Goal: Task Accomplishment & Management: Manage account settings

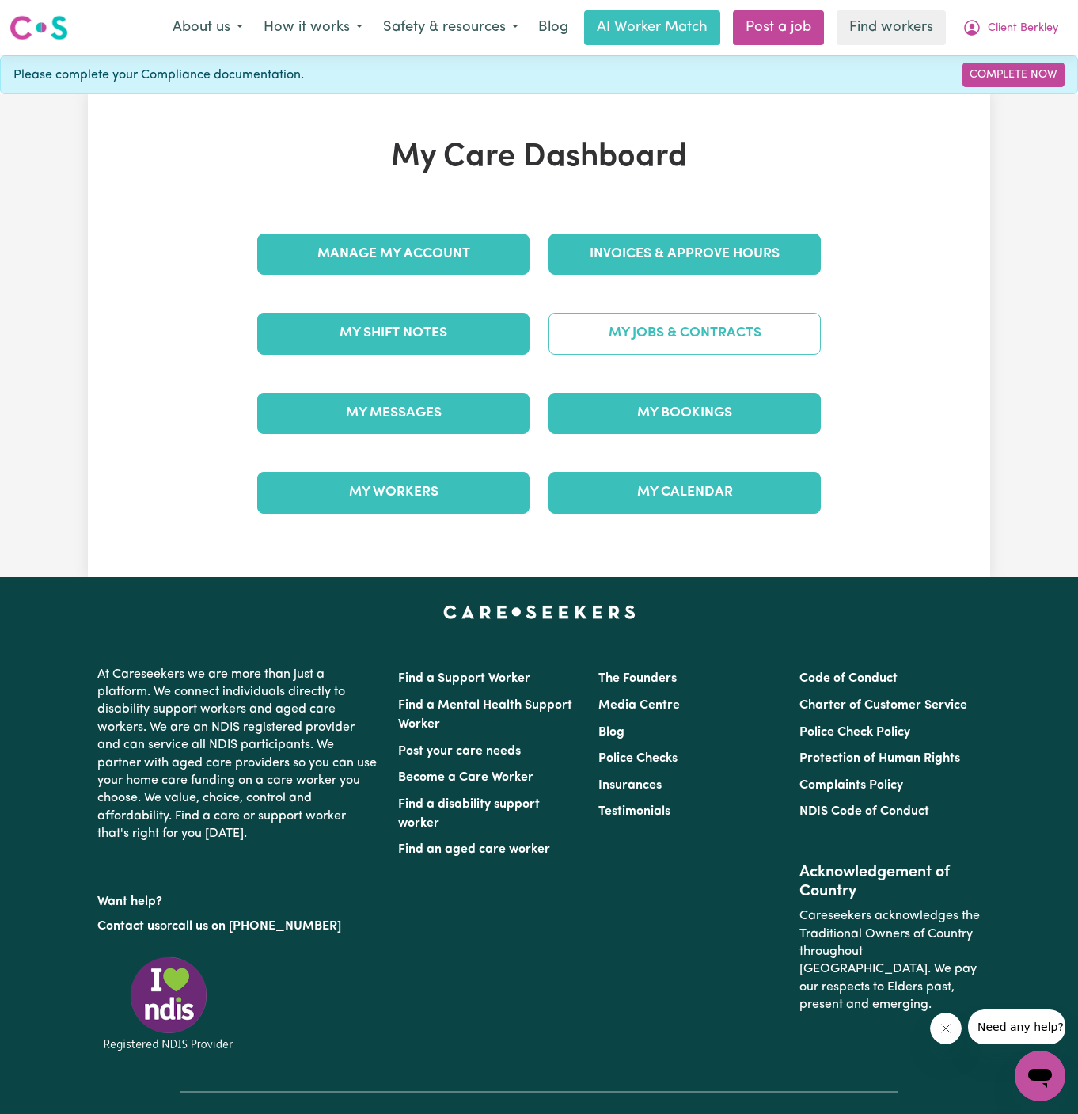
click at [679, 345] on link "My Jobs & Contracts" at bounding box center [685, 333] width 272 height 41
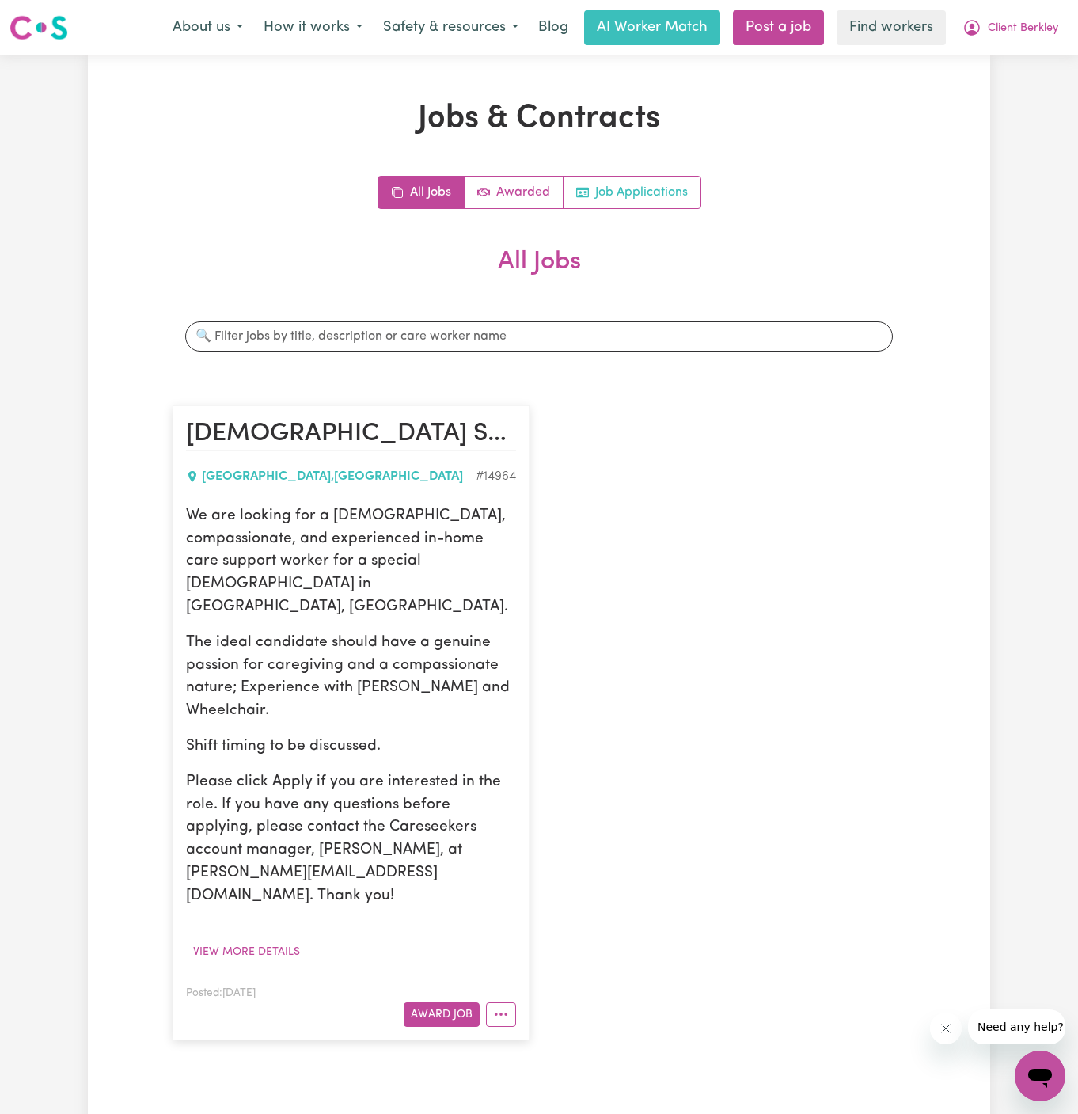
click at [669, 194] on link "Job Applications" at bounding box center [632, 193] width 137 height 32
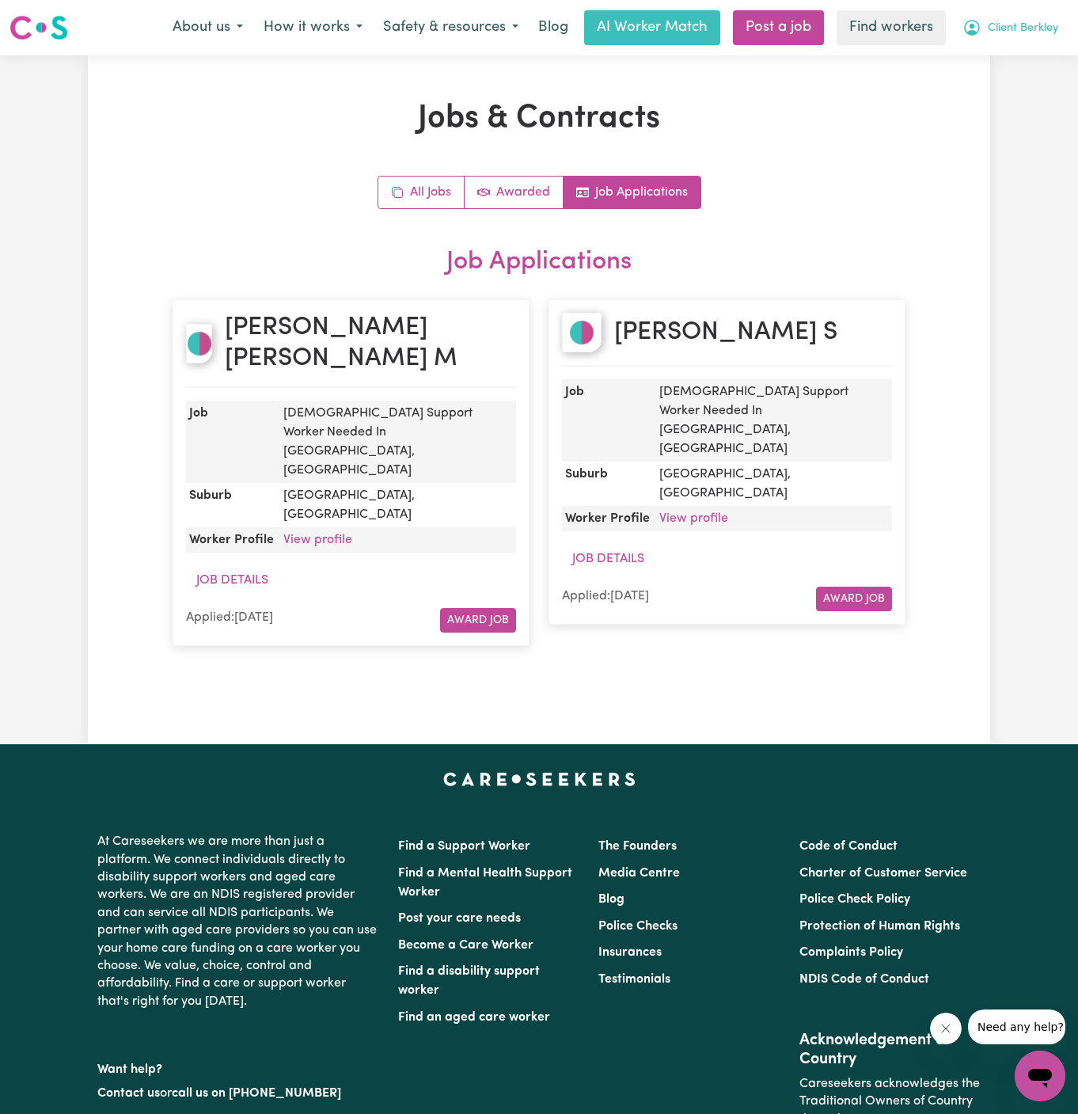
click at [1016, 36] on span "Client Berkley" at bounding box center [1023, 28] width 70 height 17
click at [1016, 52] on link "My Dashboard" at bounding box center [1005, 62] width 125 height 30
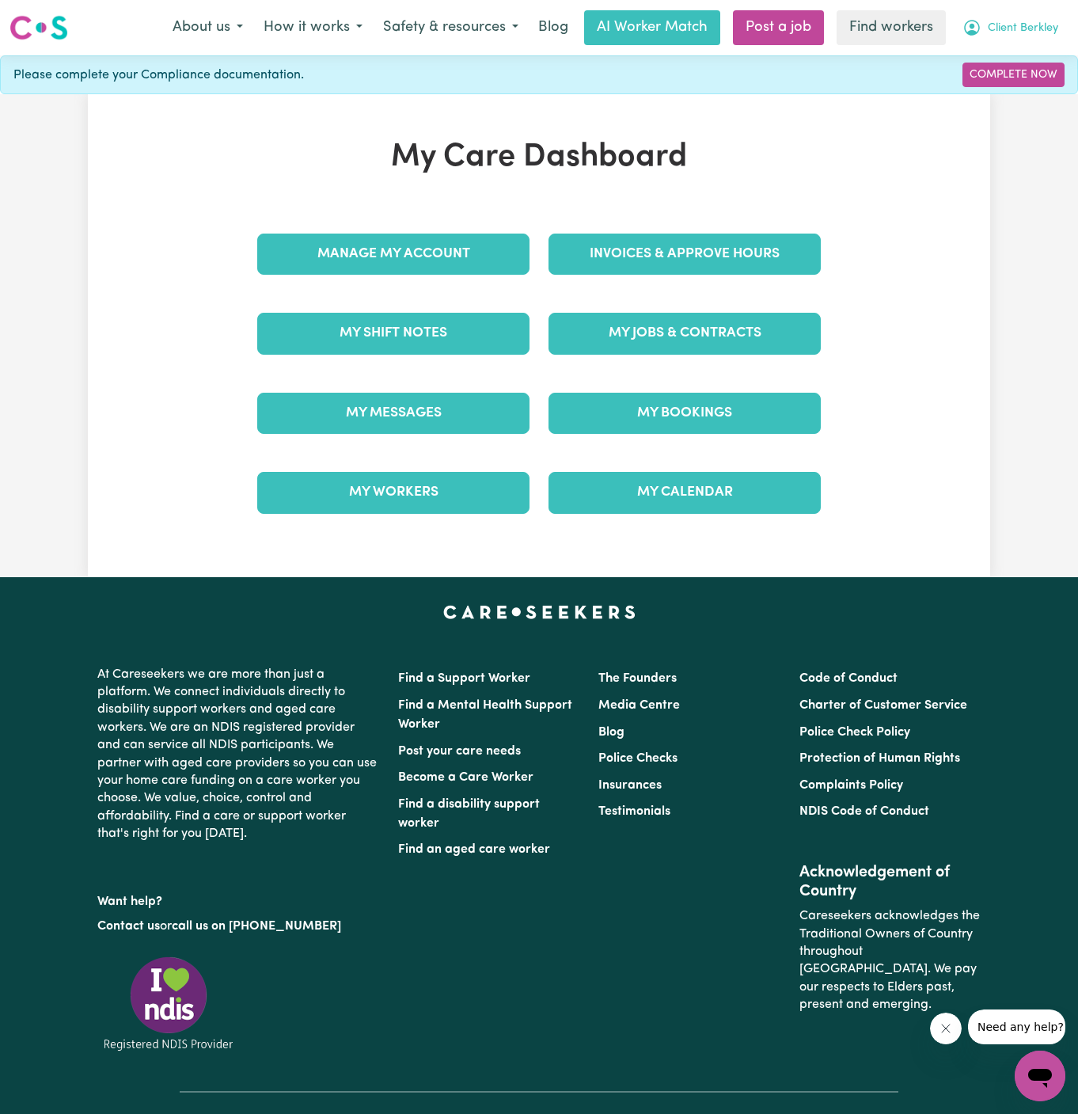
click at [1022, 21] on span "Client Berkley" at bounding box center [1023, 28] width 70 height 17
click at [1022, 73] on link "My Dashboard" at bounding box center [1005, 62] width 125 height 30
click at [1022, 87] on link "Logout" at bounding box center [1005, 91] width 125 height 30
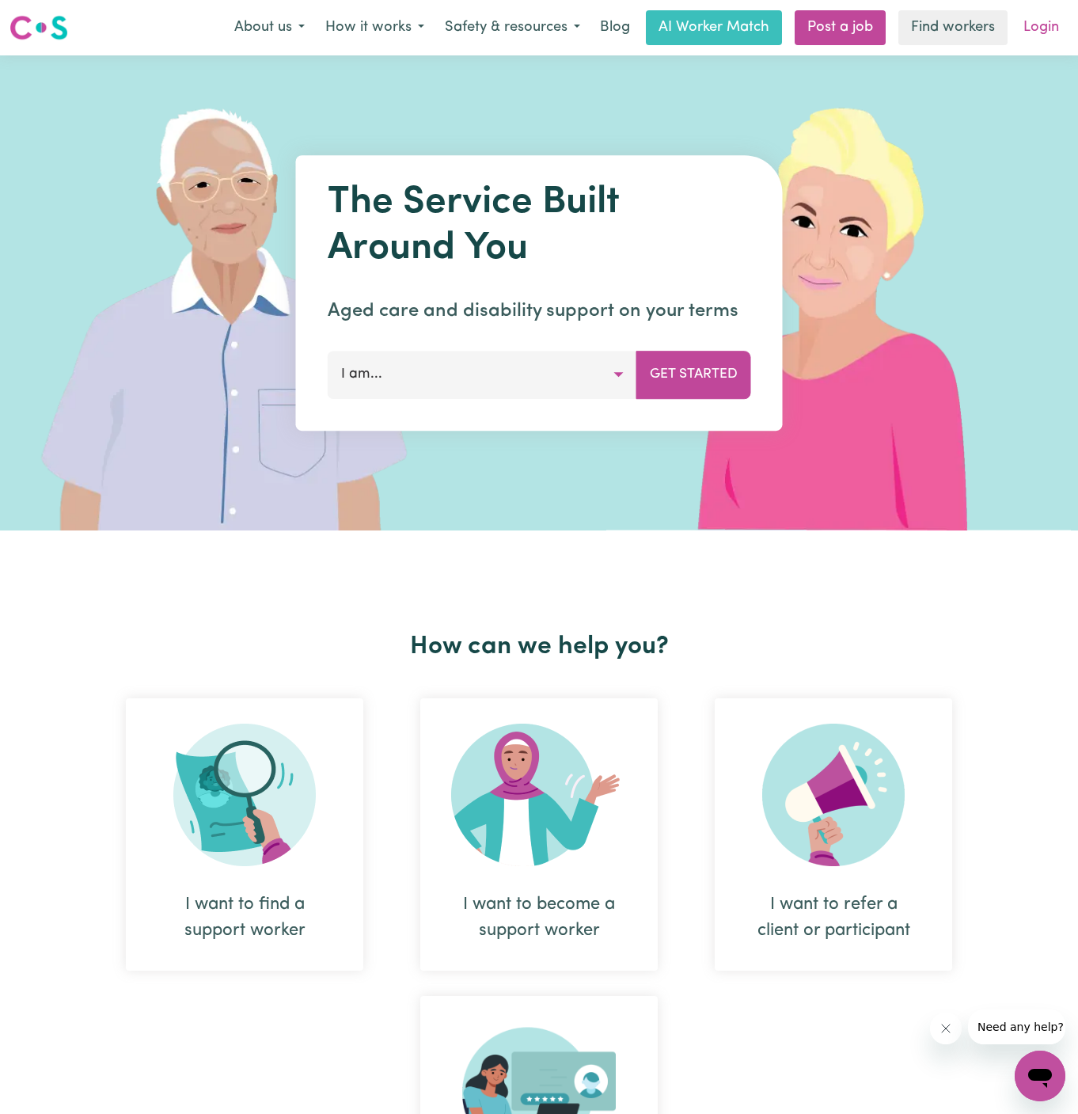
click at [1037, 27] on link "Login" at bounding box center [1041, 27] width 55 height 35
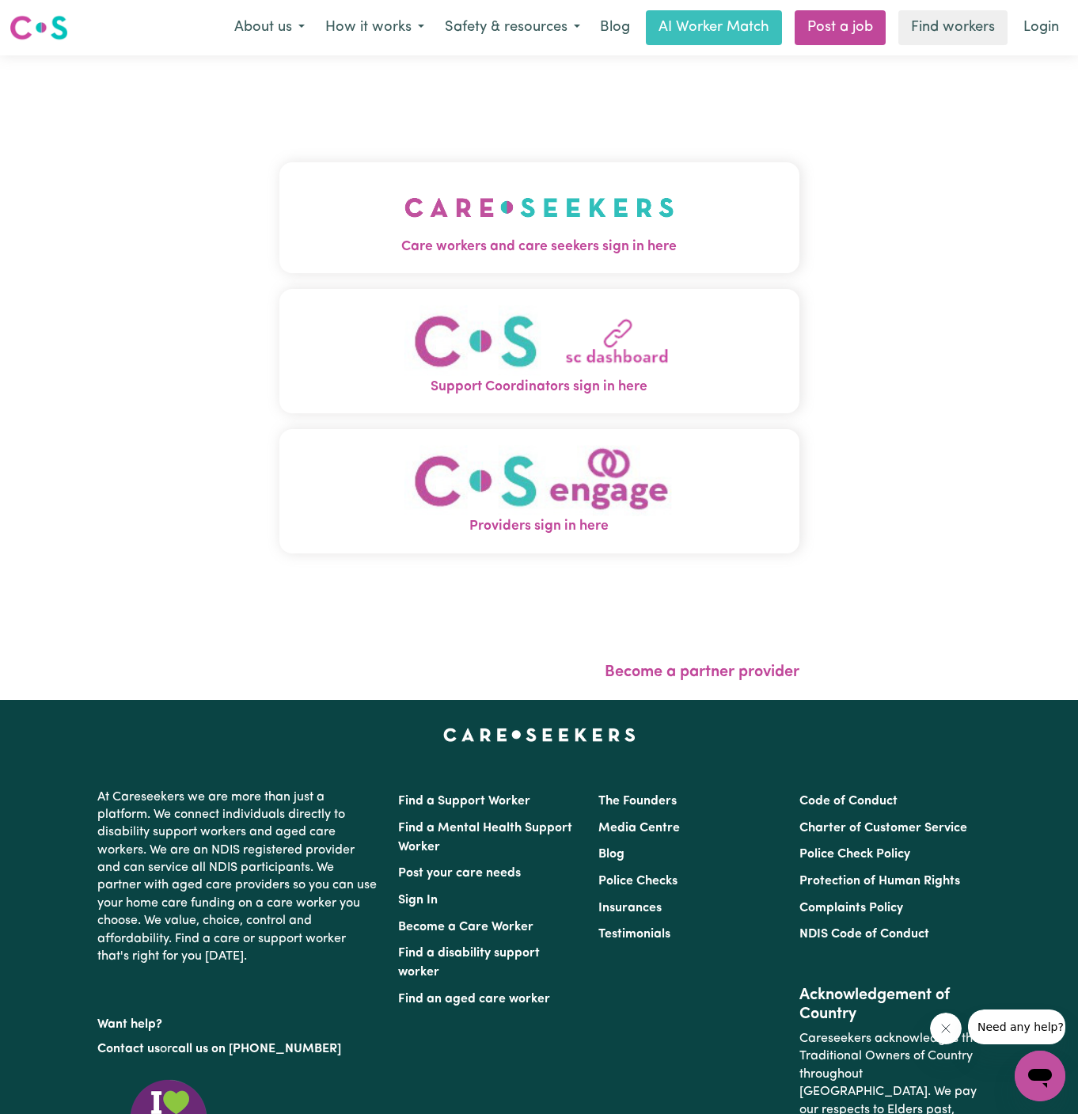
click at [494, 190] on img "Care workers and care seekers sign in here" at bounding box center [539, 207] width 270 height 59
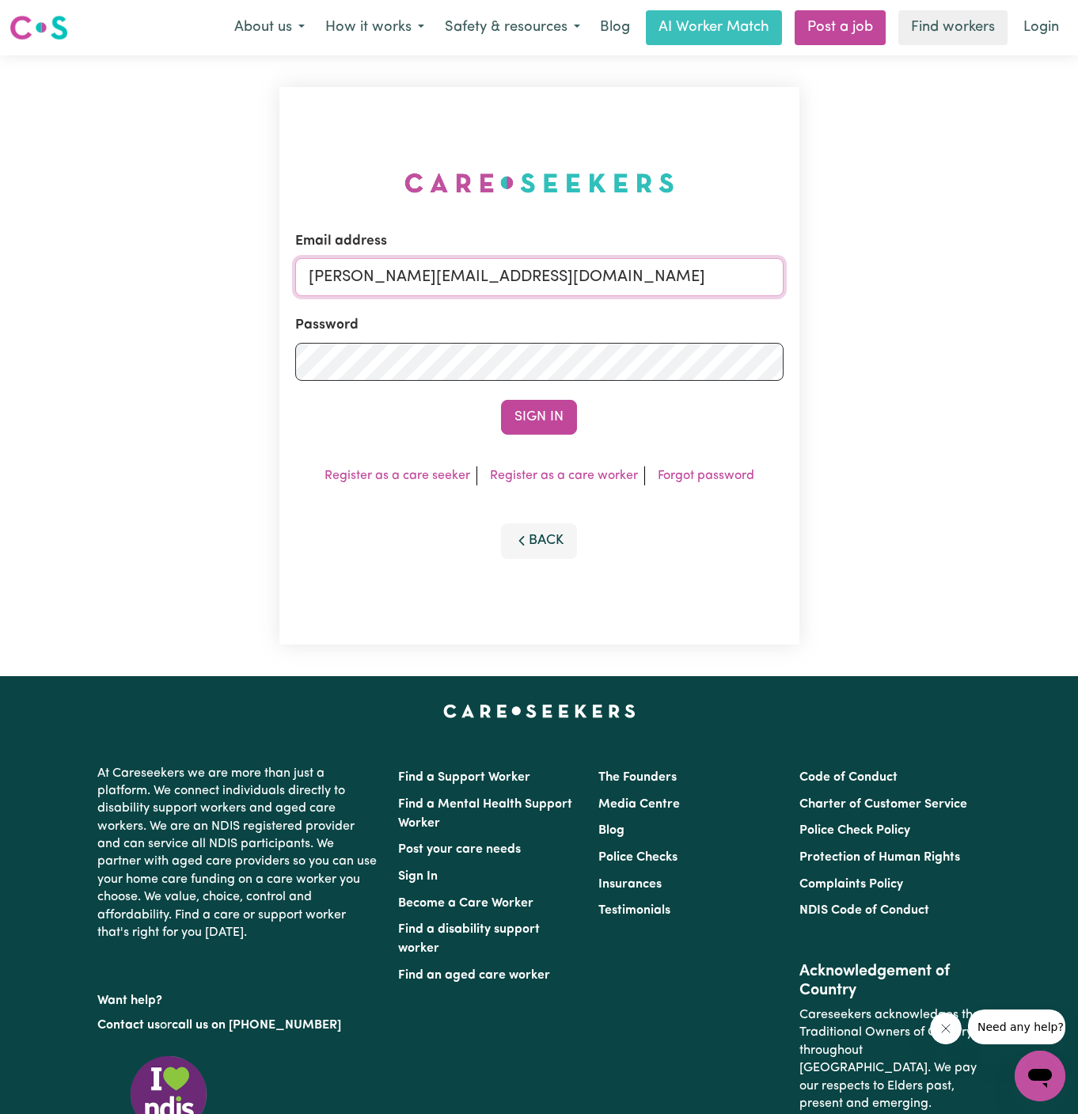
click at [632, 276] on input "[PERSON_NAME][EMAIL_ADDRESS][DOMAIN_NAME]" at bounding box center [539, 277] width 488 height 38
click at [507, 282] on input "[EMAIL_ADDRESS][DOMAIN_NAME]" at bounding box center [539, 277] width 488 height 38
drag, startPoint x: 386, startPoint y: 278, endPoint x: 982, endPoint y: 276, distance: 595.2
click at [982, 276] on div "Email address [EMAIL_ADDRESS][DOMAIN_NAME] Password Sign In Register as a care …" at bounding box center [539, 365] width 1078 height 621
type input "[EMAIL_ADDRESS][DOMAIN_NAME]"
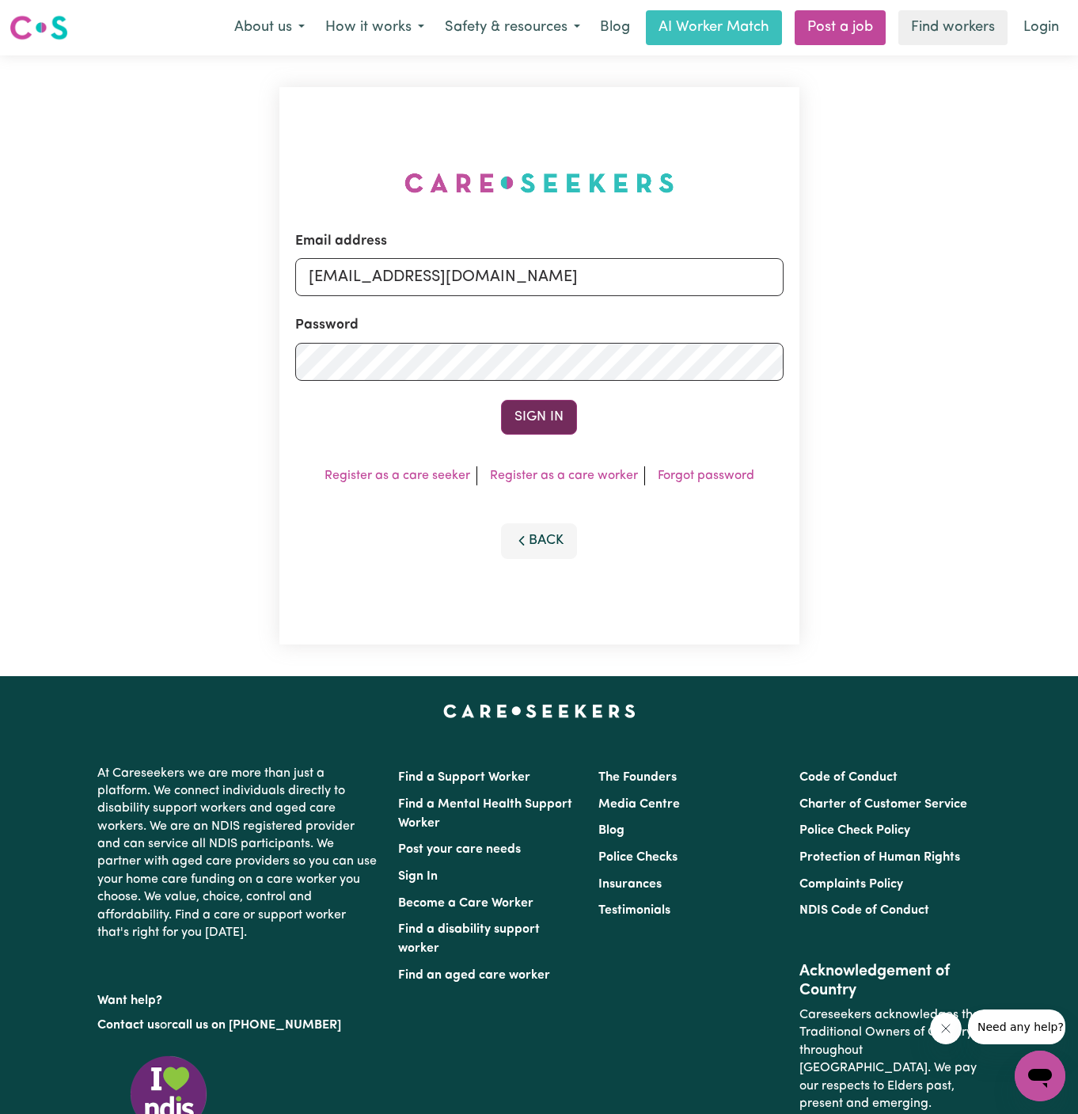
click at [558, 420] on button "Sign In" at bounding box center [539, 417] width 76 height 35
